Goal: Browse casually: Explore the website without a specific task or goal

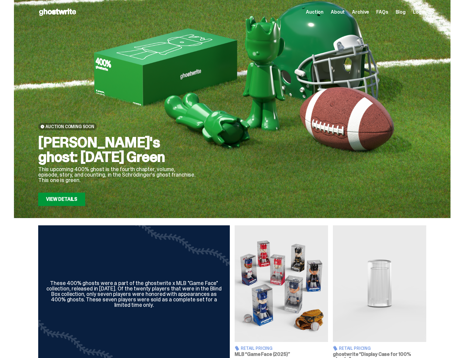
click at [359, 12] on span "Archive" at bounding box center [360, 12] width 17 height 5
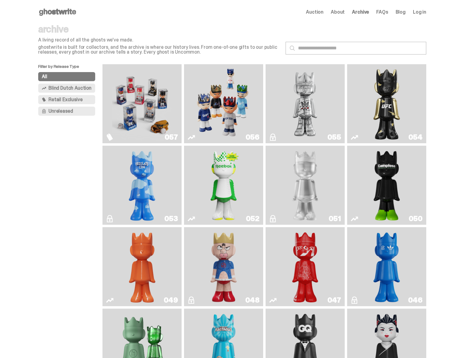
click at [74, 99] on span "Retail Exclusive" at bounding box center [66, 99] width 34 height 5
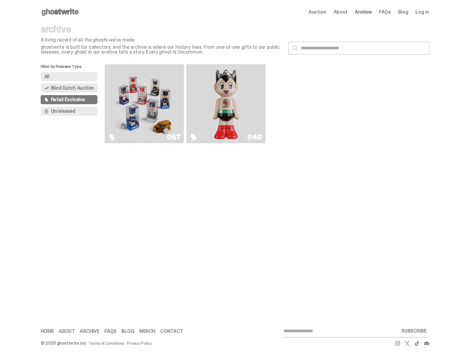
click at [63, 110] on span "Unreleased" at bounding box center [63, 111] width 24 height 5
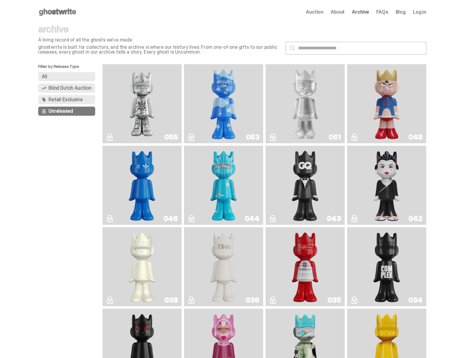
click at [224, 190] on img "Feastables" at bounding box center [224, 185] width 32 height 74
click at [153, 181] on img "ComplexCon HK" at bounding box center [142, 185] width 32 height 74
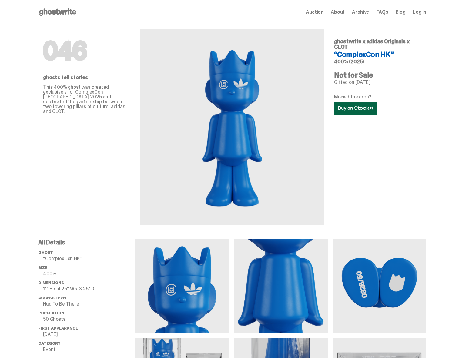
click at [359, 108] on use at bounding box center [355, 108] width 35 height 4
